Goal: Check status: Check status

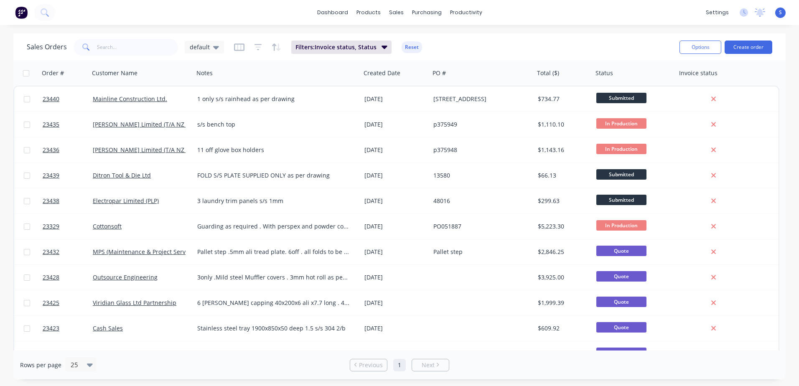
click at [160, 174] on div "Ditron Tool & Die Ltd" at bounding box center [139, 175] width 93 height 8
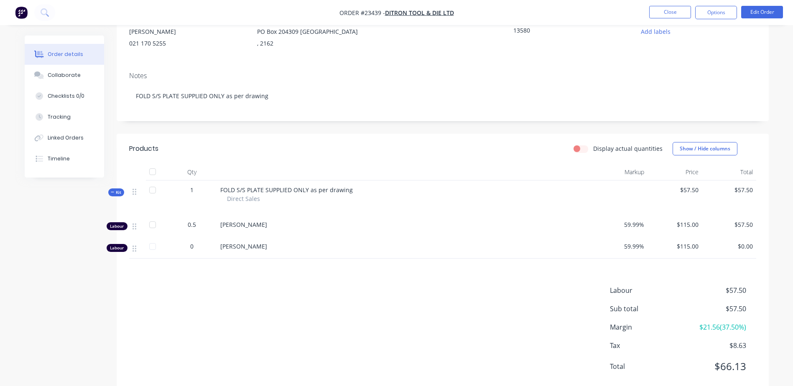
scroll to position [112, 0]
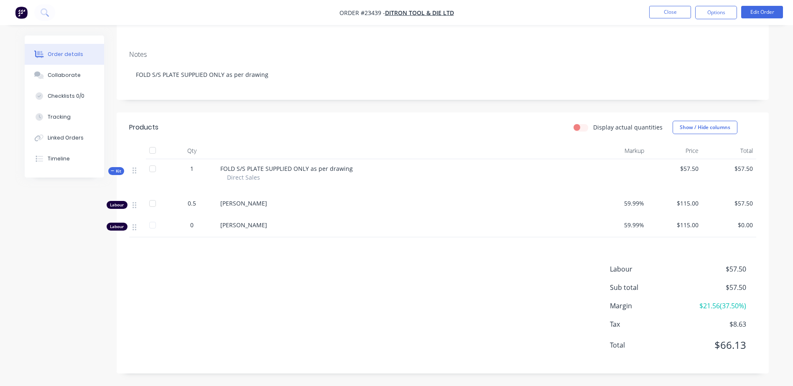
click at [671, 13] on button "Close" at bounding box center [670, 12] width 42 height 13
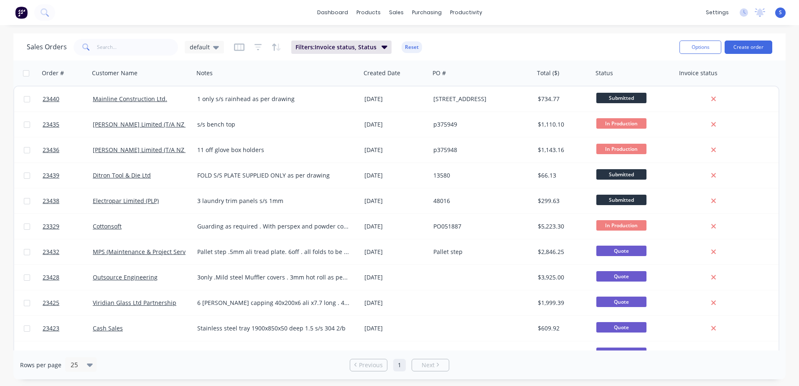
click at [615, 173] on span "Submitted" at bounding box center [621, 174] width 50 height 10
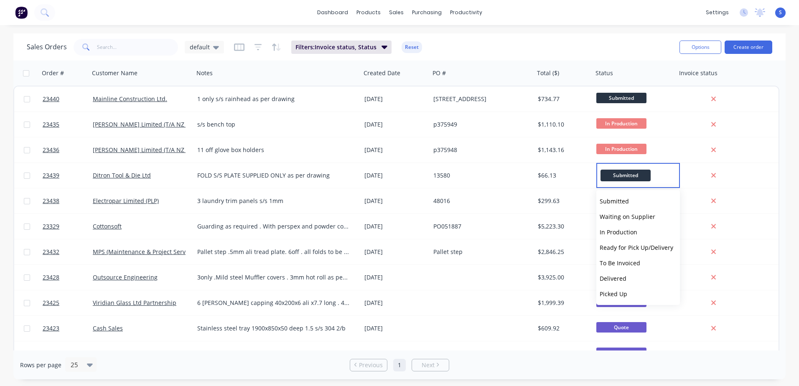
click at [603, 261] on span "To Be Invoiced" at bounding box center [620, 263] width 41 height 8
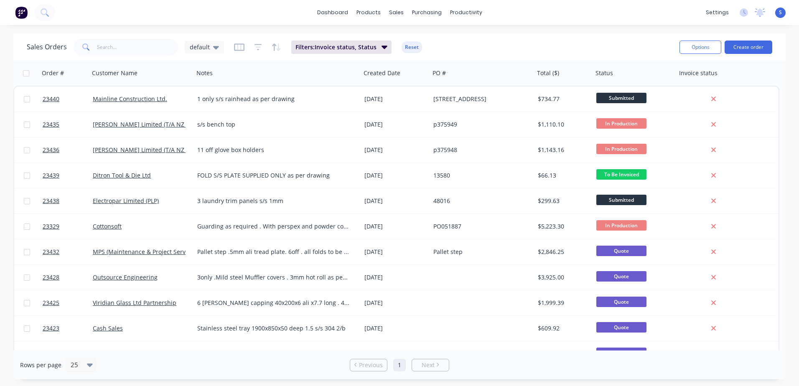
click at [624, 99] on span "Submitted" at bounding box center [621, 98] width 50 height 10
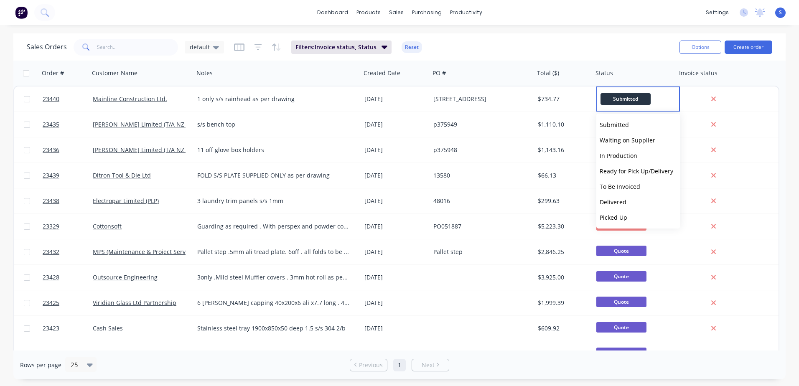
click at [611, 155] on span "In Production" at bounding box center [619, 156] width 38 height 8
